Goal: Find contact information: Find contact information

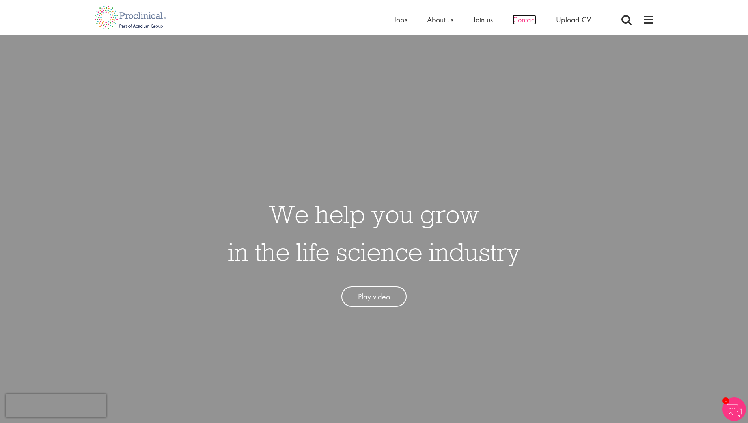
click at [520, 19] on span "Contact" at bounding box center [525, 20] width 24 height 10
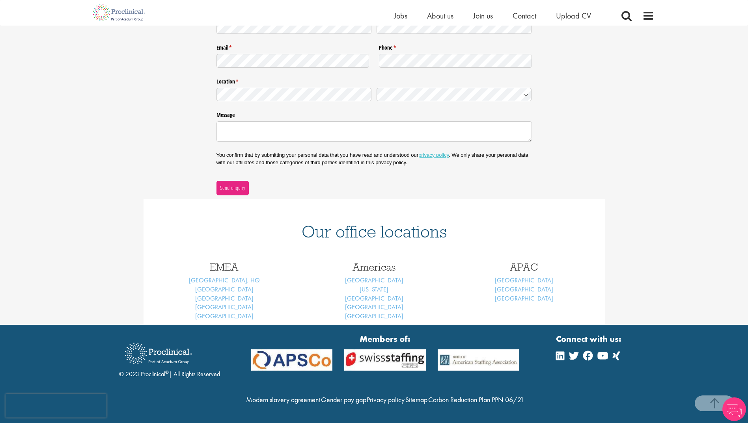
scroll to position [170, 0]
click at [229, 294] on link "[GEOGRAPHIC_DATA]" at bounding box center [224, 298] width 58 height 8
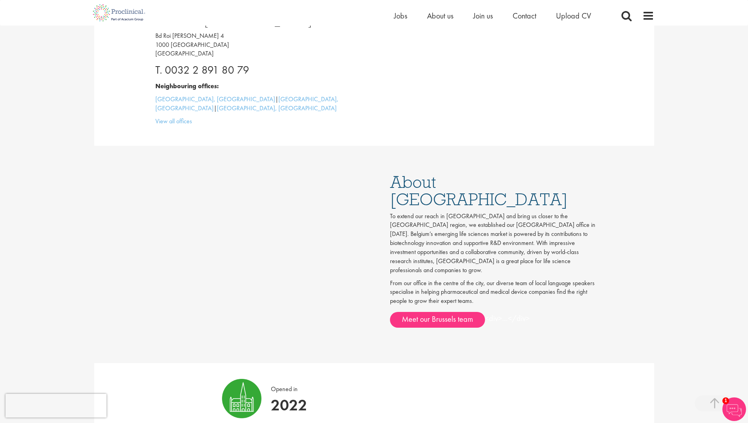
scroll to position [232, 0]
